Goal: Transaction & Acquisition: Download file/media

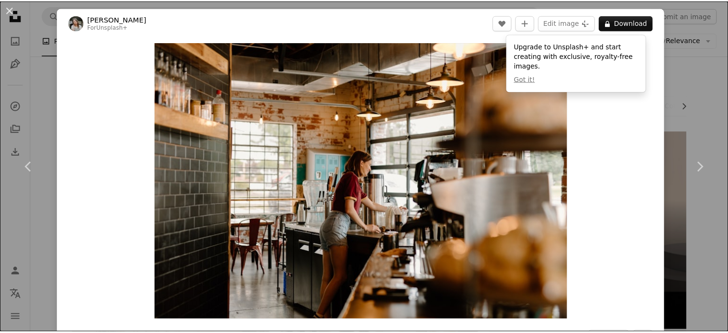
scroll to position [718, 0]
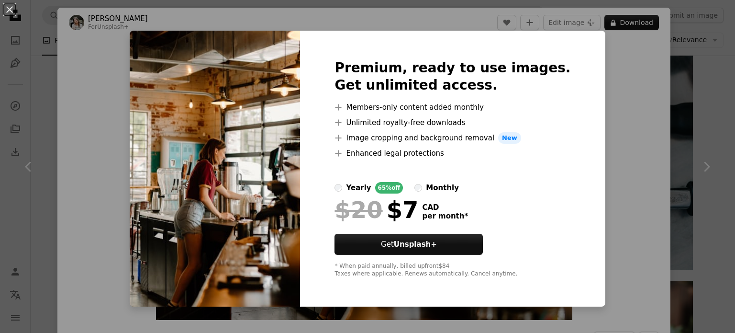
click at [633, 160] on div "An X shape Premium, ready to use images. Get unlimited access. A plus sign Memb…" at bounding box center [367, 166] width 735 height 333
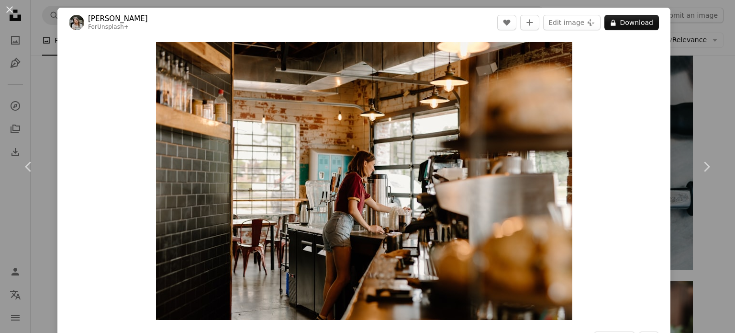
click at [673, 80] on div "An X shape Chevron left Chevron right [PERSON_NAME] For Unsplash+ A heart A plu…" at bounding box center [367, 166] width 735 height 333
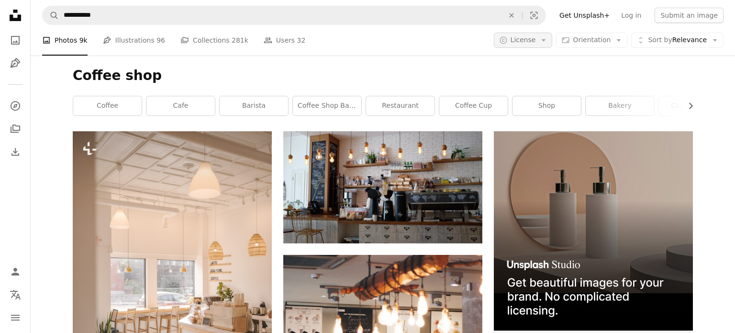
click at [508, 41] on icon "A copyright icon ©" at bounding box center [503, 40] width 9 height 9
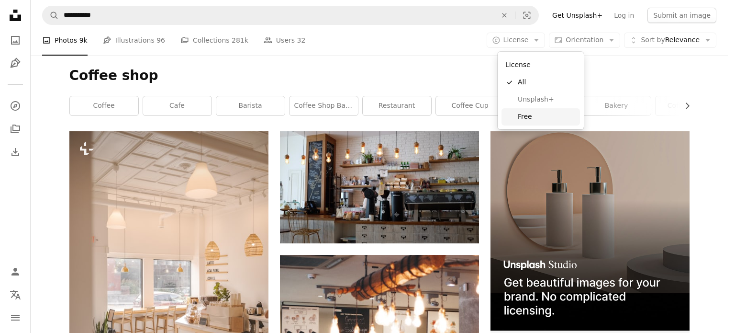
click at [545, 117] on span "Free" at bounding box center [547, 117] width 58 height 10
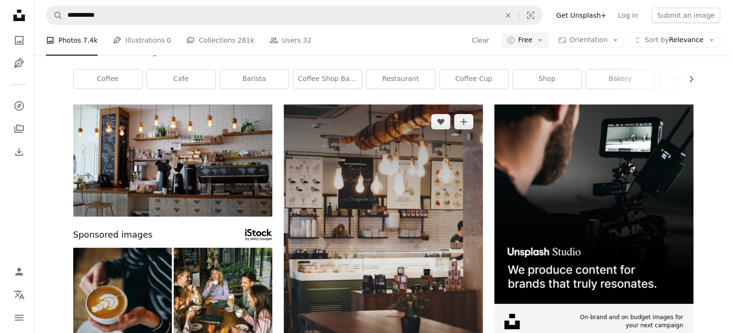
scroll to position [48, 0]
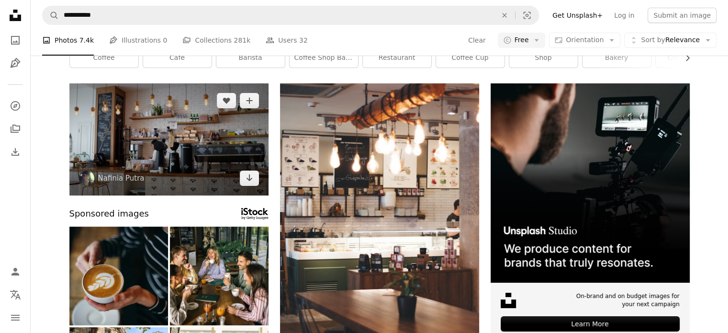
click at [211, 126] on img at bounding box center [168, 139] width 199 height 112
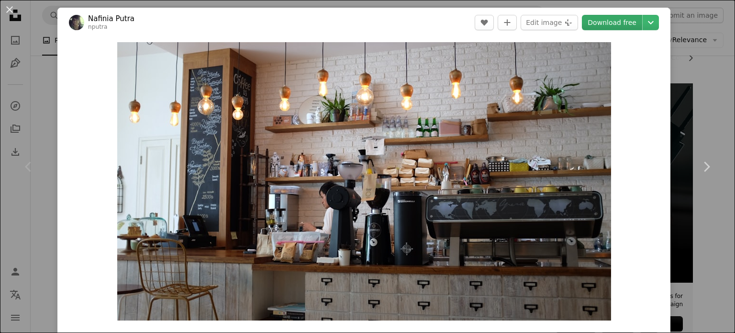
click at [605, 19] on link "Download free" at bounding box center [612, 22] width 60 height 15
